Goal: Use online tool/utility: Utilize a website feature to perform a specific function

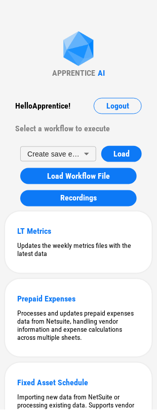
drag, startPoint x: 59, startPoint y: 57, endPoint x: 42, endPoint y: 58, distance: 16.2
click at [65, 69] on div "APPRENTICE" at bounding box center [73, 73] width 43 height 10
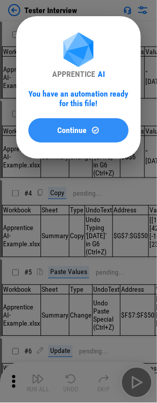
click at [98, 130] on img at bounding box center [95, 130] width 9 height 9
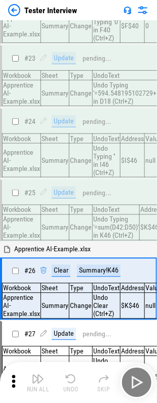
scroll to position [1670, 0]
